Goal: Information Seeking & Learning: Find specific fact

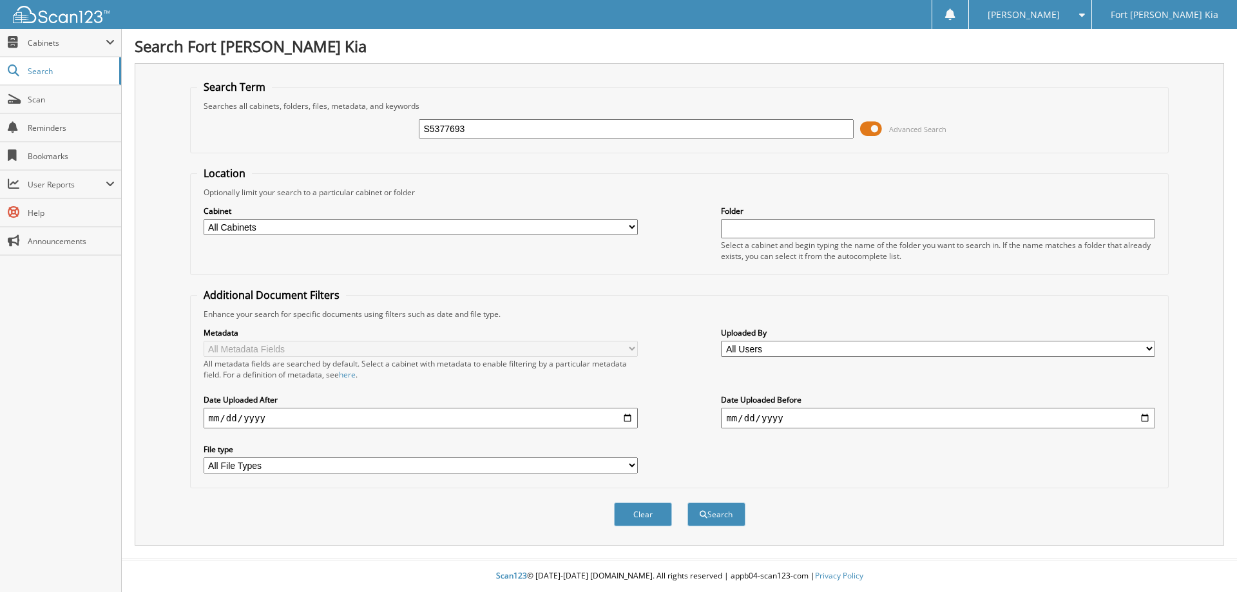
type input "S5377693"
click at [688, 503] on button "Search" at bounding box center [717, 515] width 58 height 24
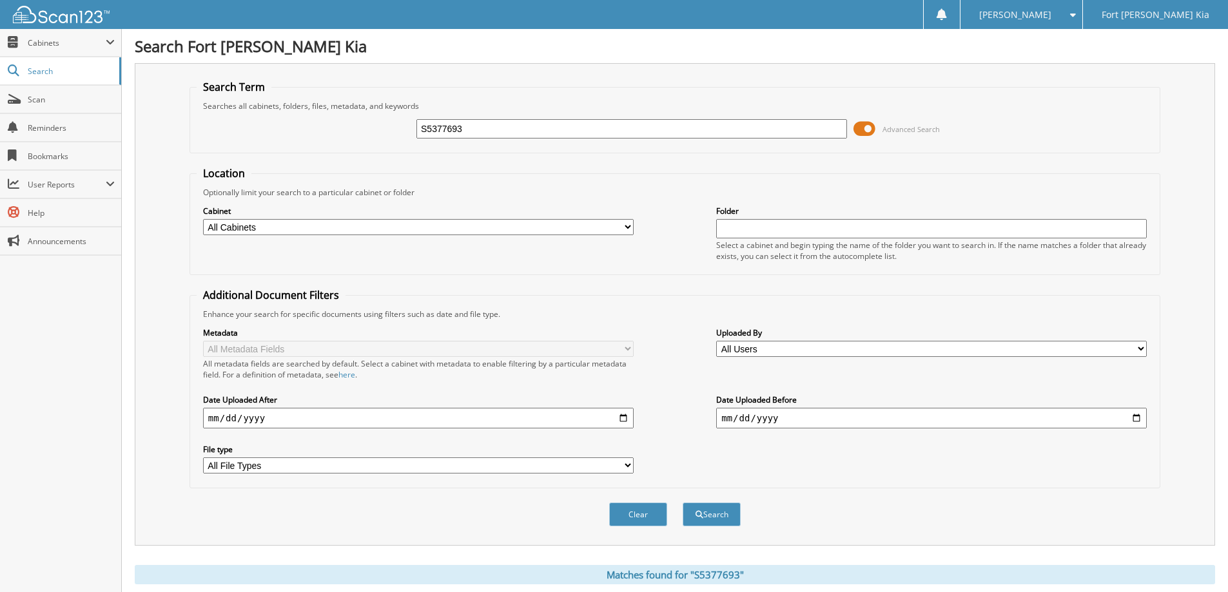
click at [862, 132] on span at bounding box center [864, 128] width 22 height 19
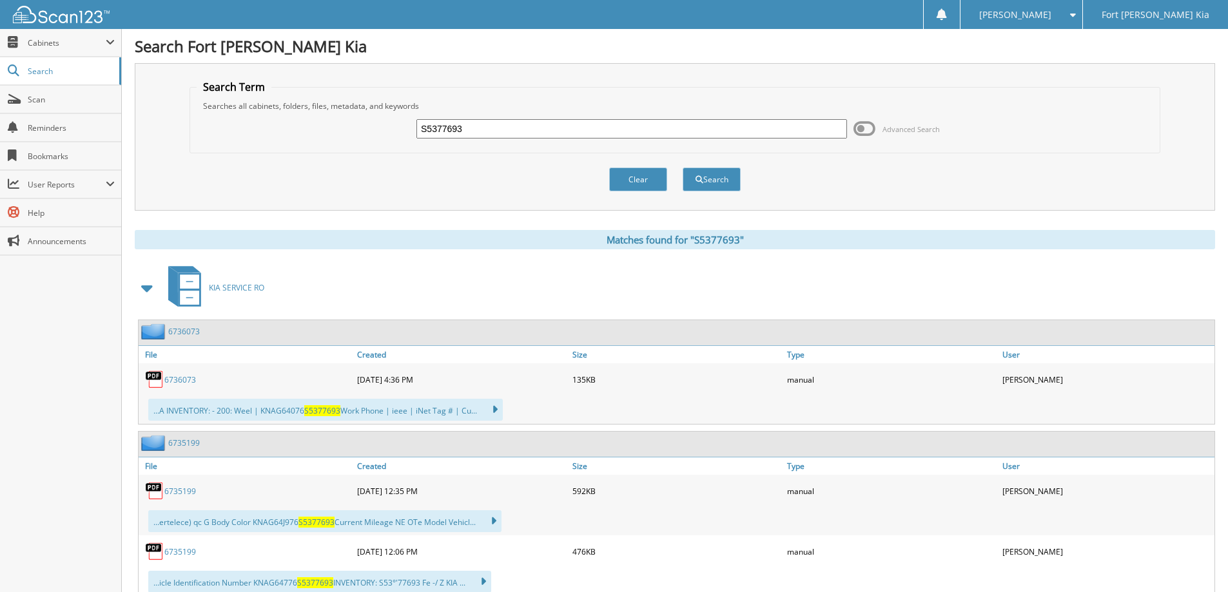
click at [141, 283] on span at bounding box center [148, 288] width 18 height 23
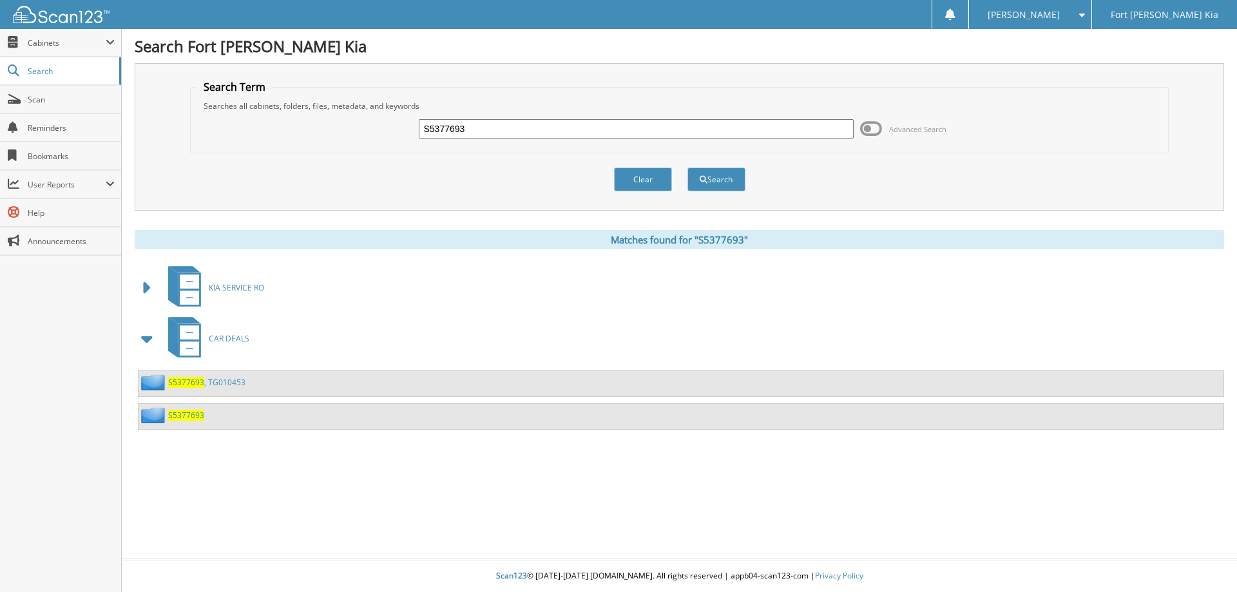
click at [206, 378] on link "S5377693 , TG010453" at bounding box center [206, 382] width 77 height 11
